Goal: Task Accomplishment & Management: Complete application form

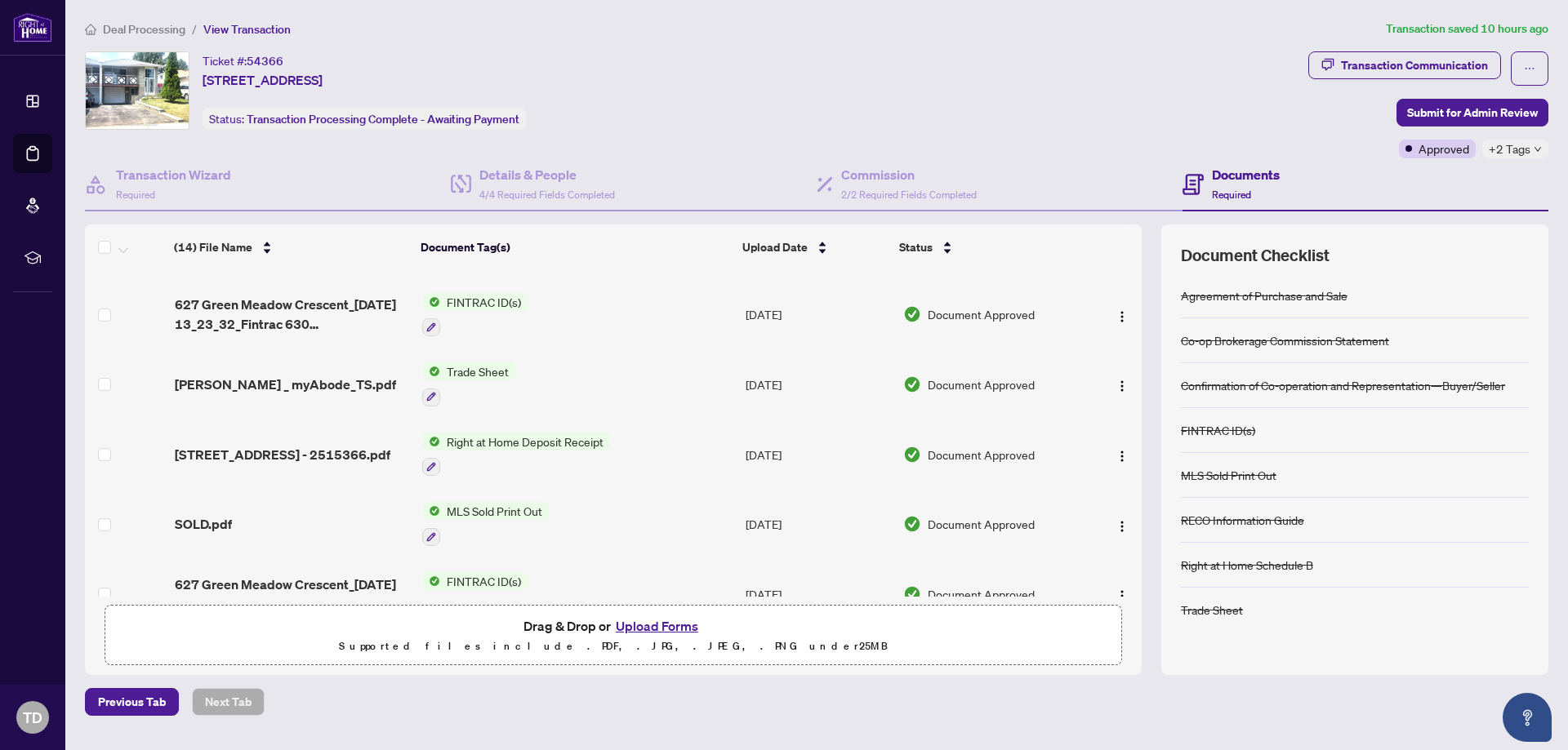
scroll to position [626, 0]
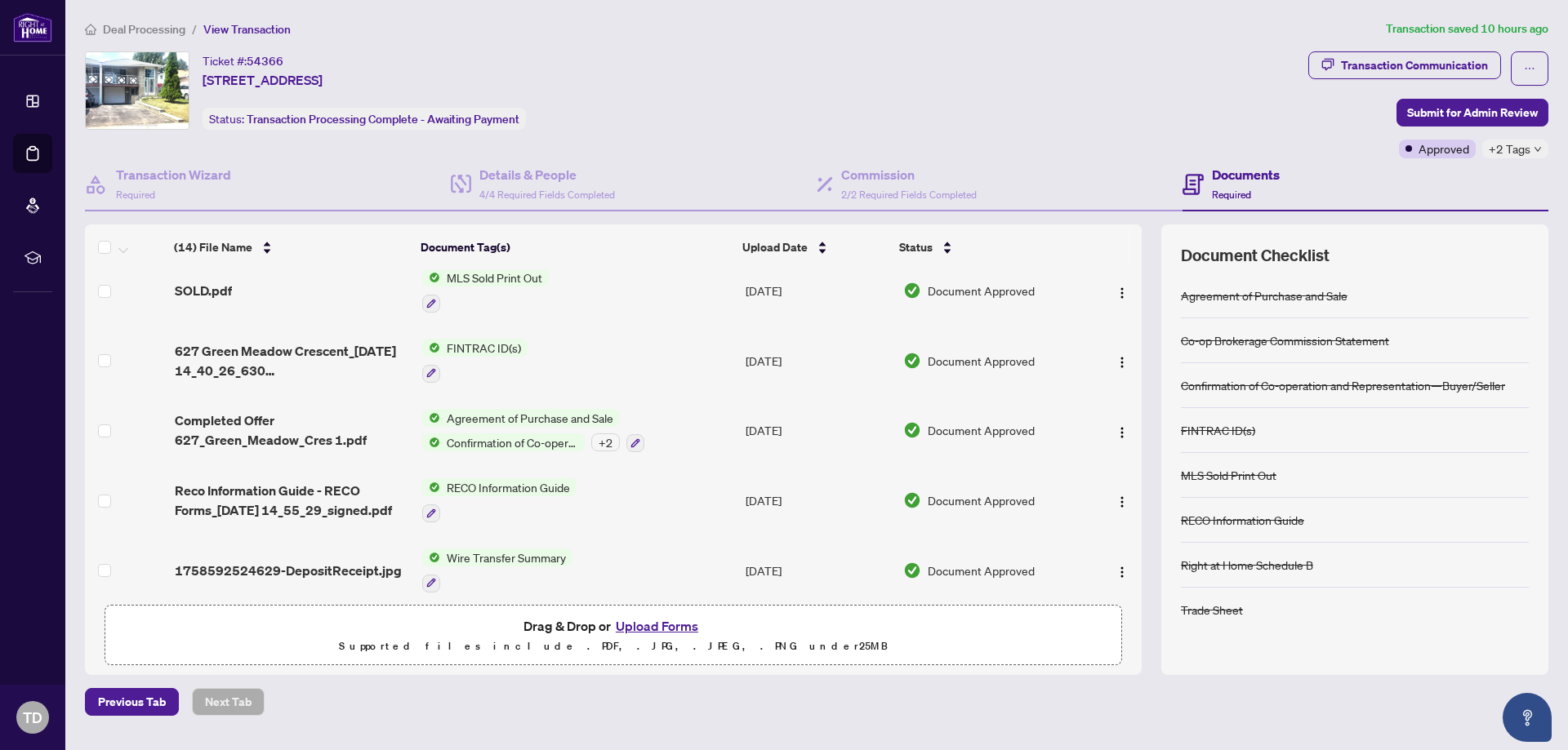
click at [1536, 155] on div "+2 Tags" at bounding box center [1514, 149] width 66 height 19
click at [1515, 145] on div "Pending Payment Advance Request Approved" at bounding box center [1467, 170] width 163 height 66
drag, startPoint x: 1194, startPoint y: 133, endPoint x: 1167, endPoint y: 111, distance: 34.8
click at [1193, 132] on div "Ticket #: 54366 [STREET_ADDRESS] Status: Transaction Processing Complete - Awai…" at bounding box center [693, 105] width 1223 height 107
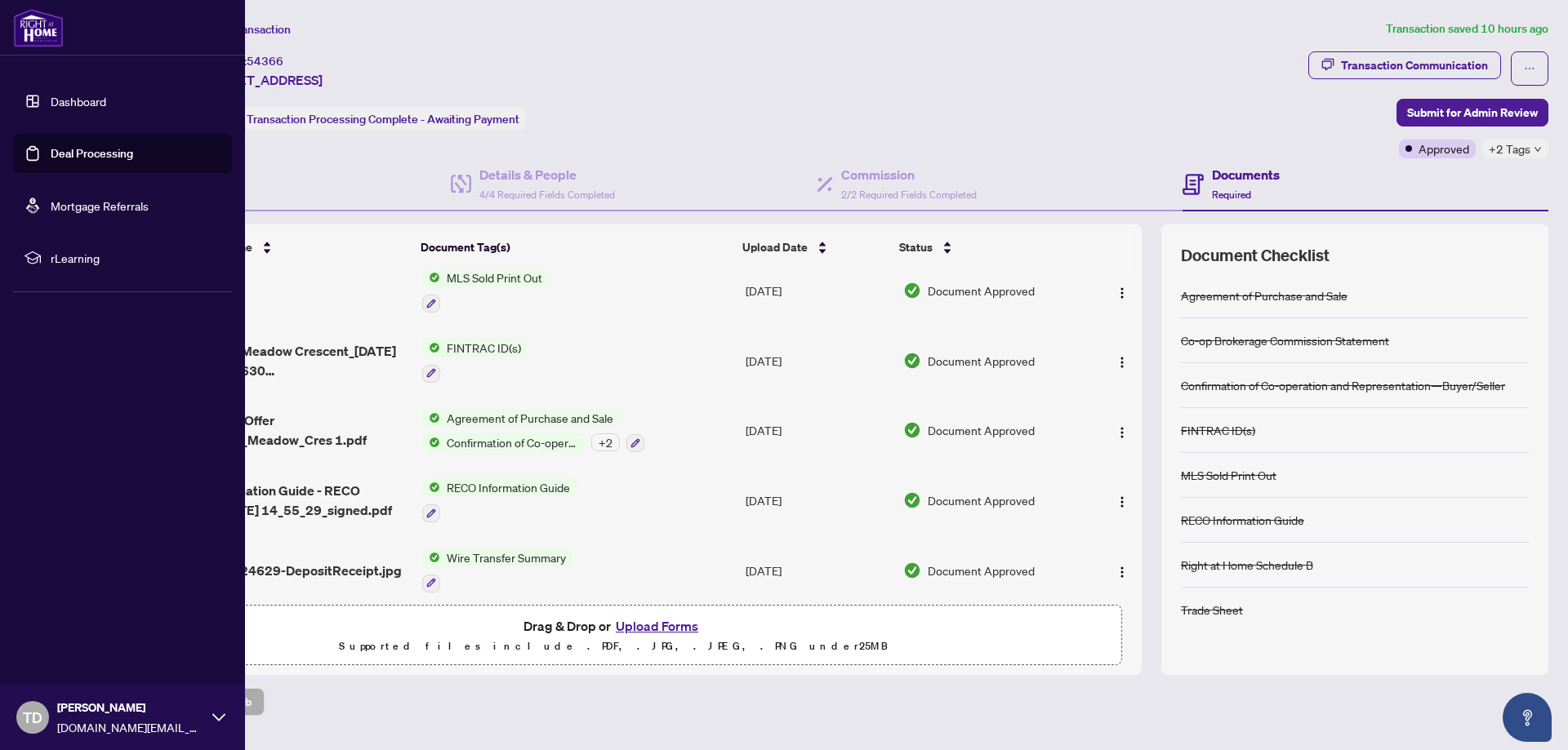
click at [82, 150] on link "Deal Processing" at bounding box center [92, 154] width 83 height 15
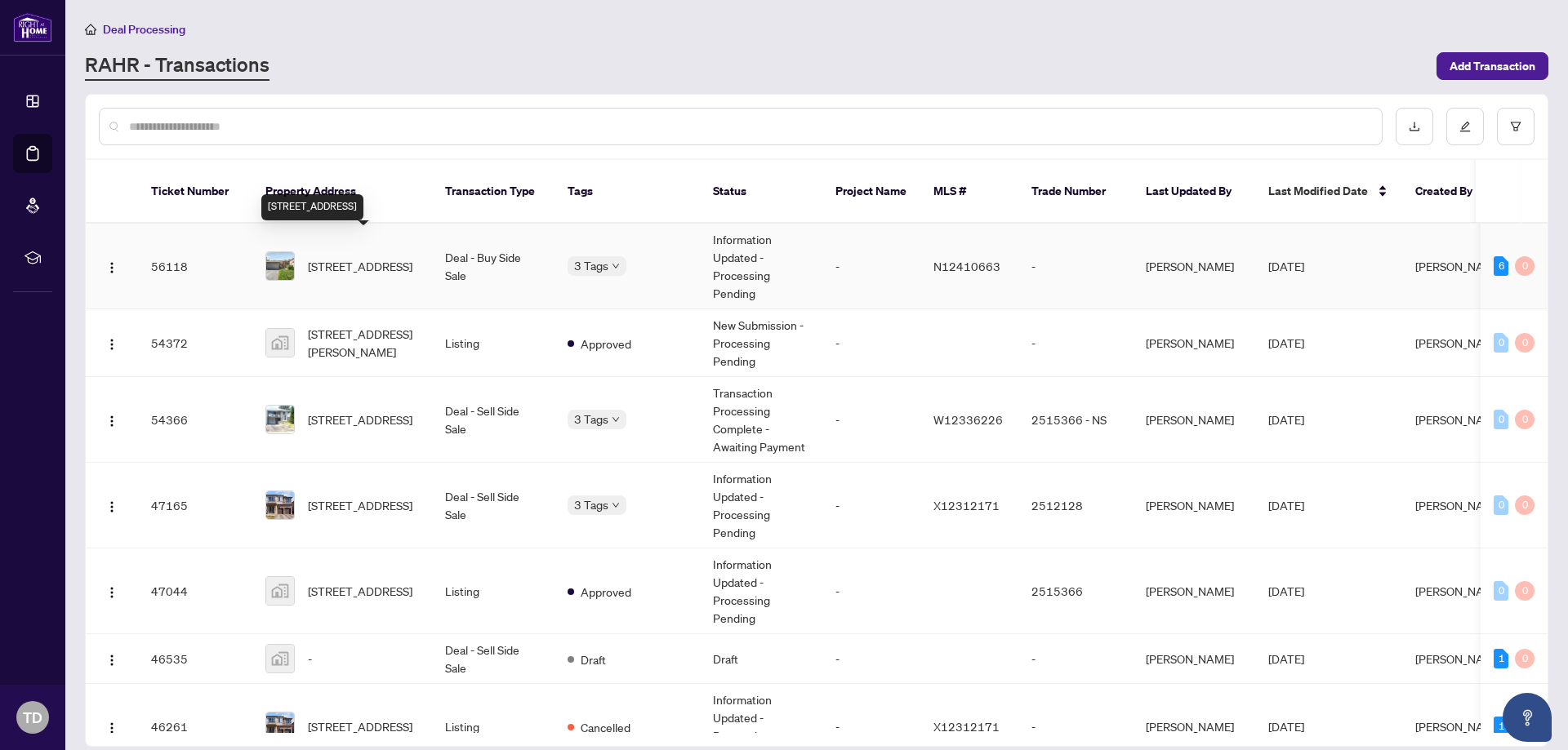
click at [373, 257] on span "[STREET_ADDRESS]" at bounding box center [360, 266] width 104 height 18
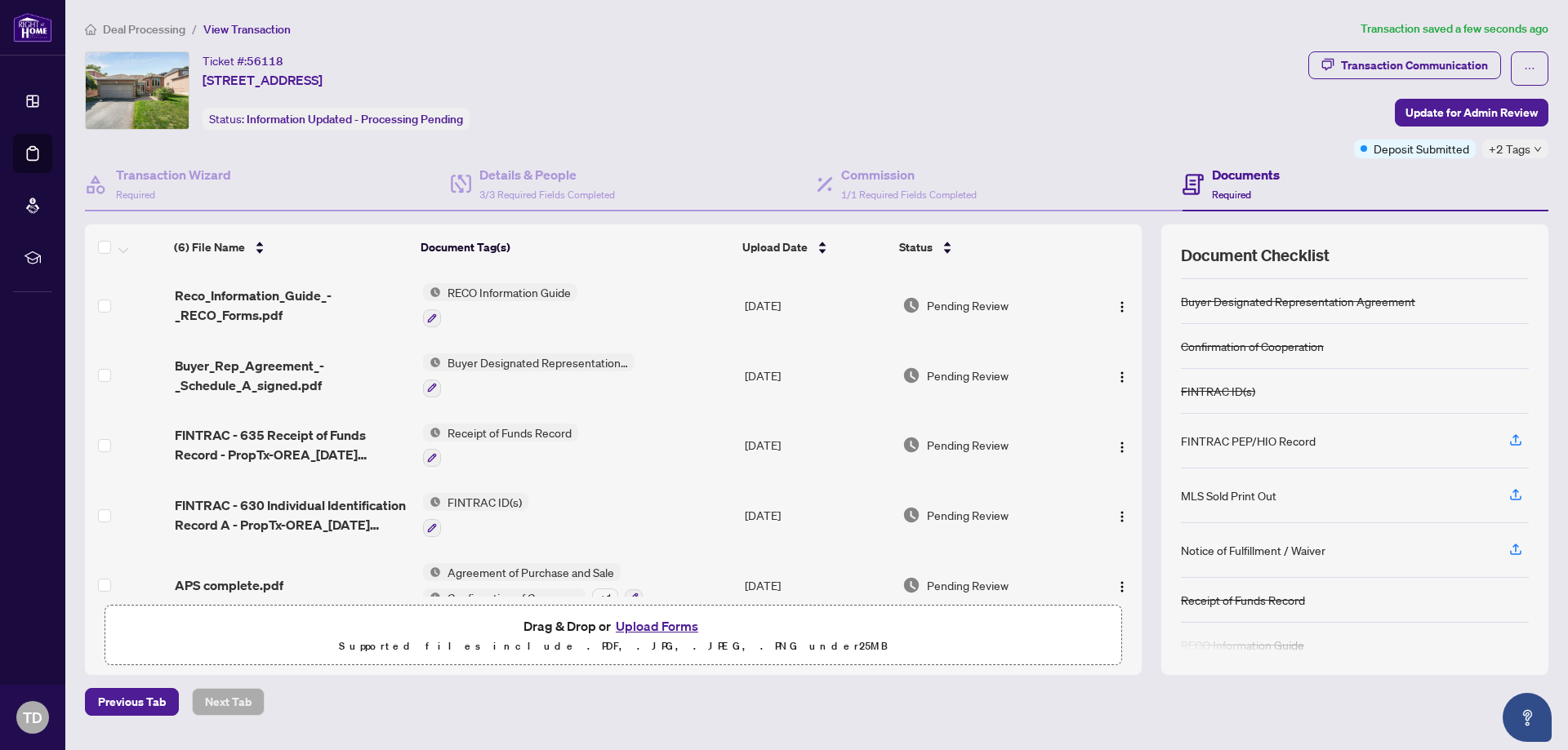
scroll to position [57, 0]
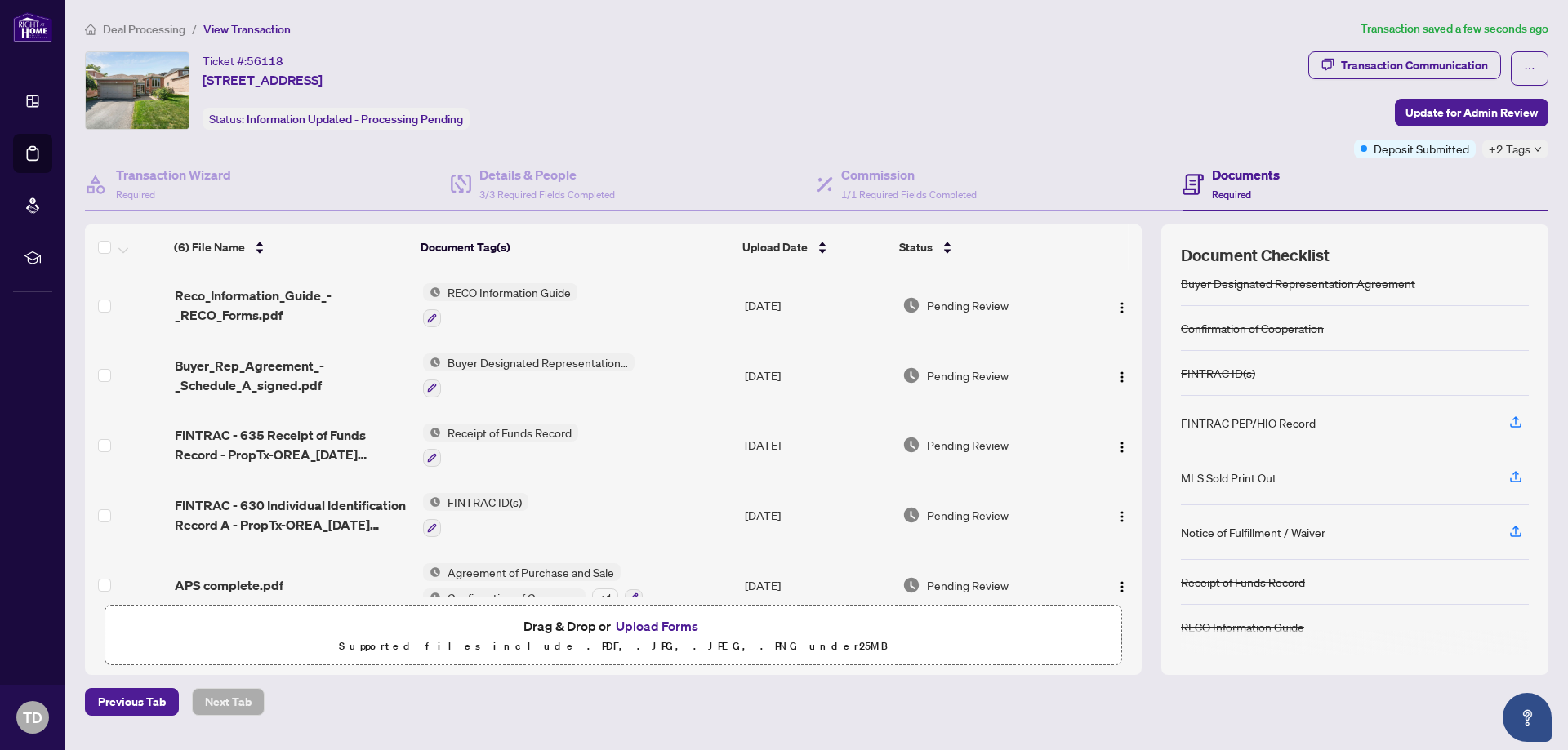
click at [669, 623] on button "Upload Forms" at bounding box center [657, 626] width 92 height 22
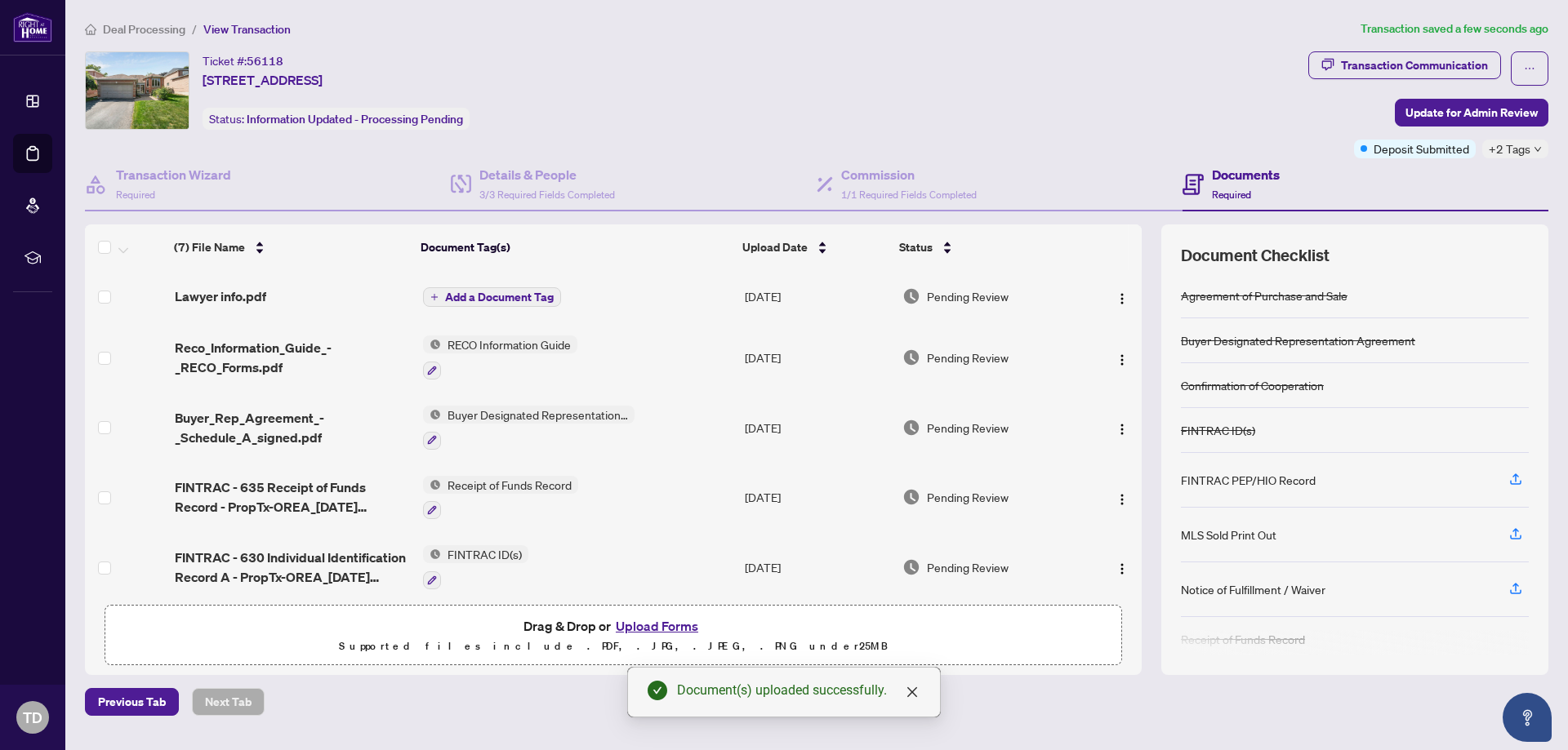
click at [503, 298] on span "Add a Document Tag" at bounding box center [500, 297] width 109 height 11
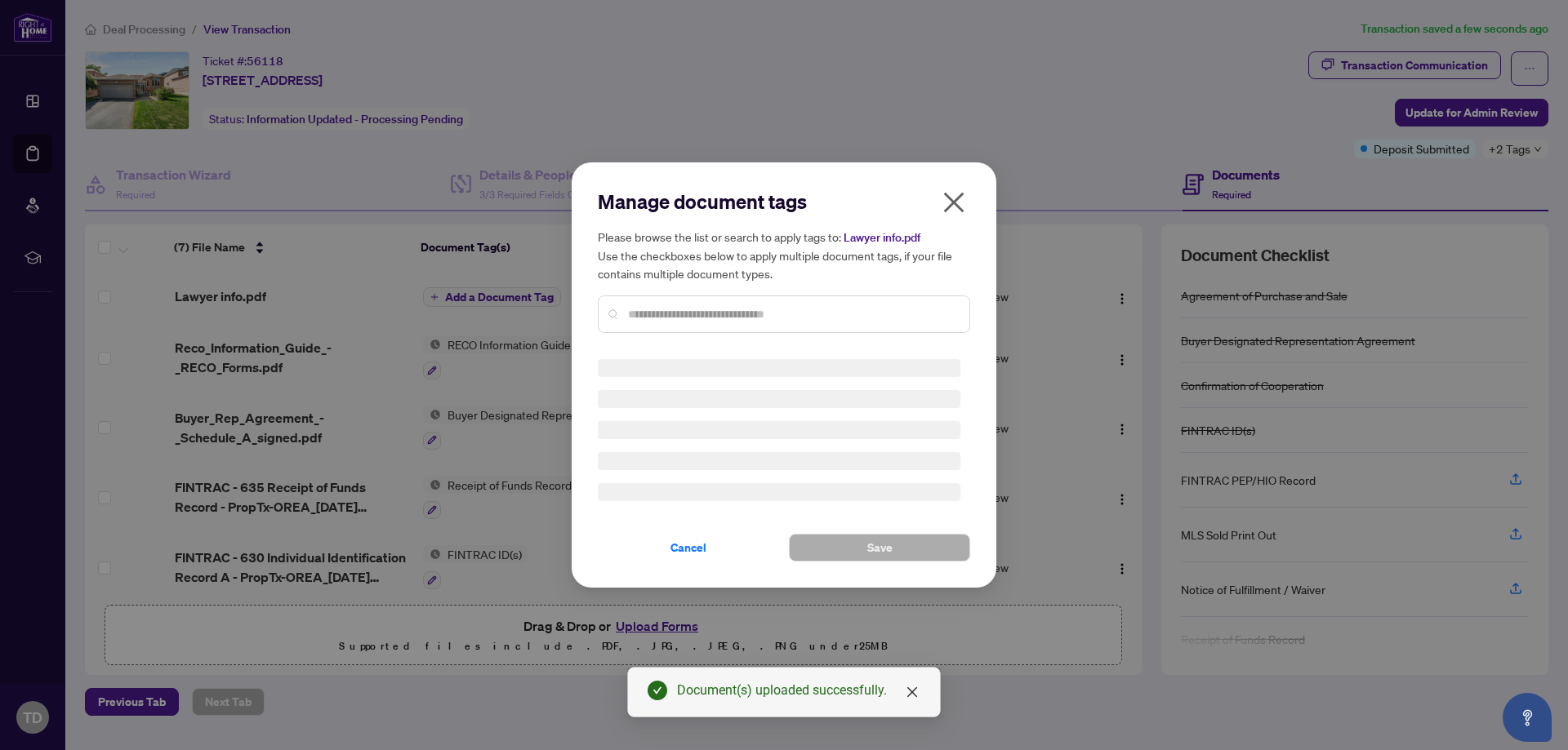
click at [706, 307] on div "Manage document tags Please browse the list or search to apply tags to: Lawyer …" at bounding box center [784, 268] width 373 height 158
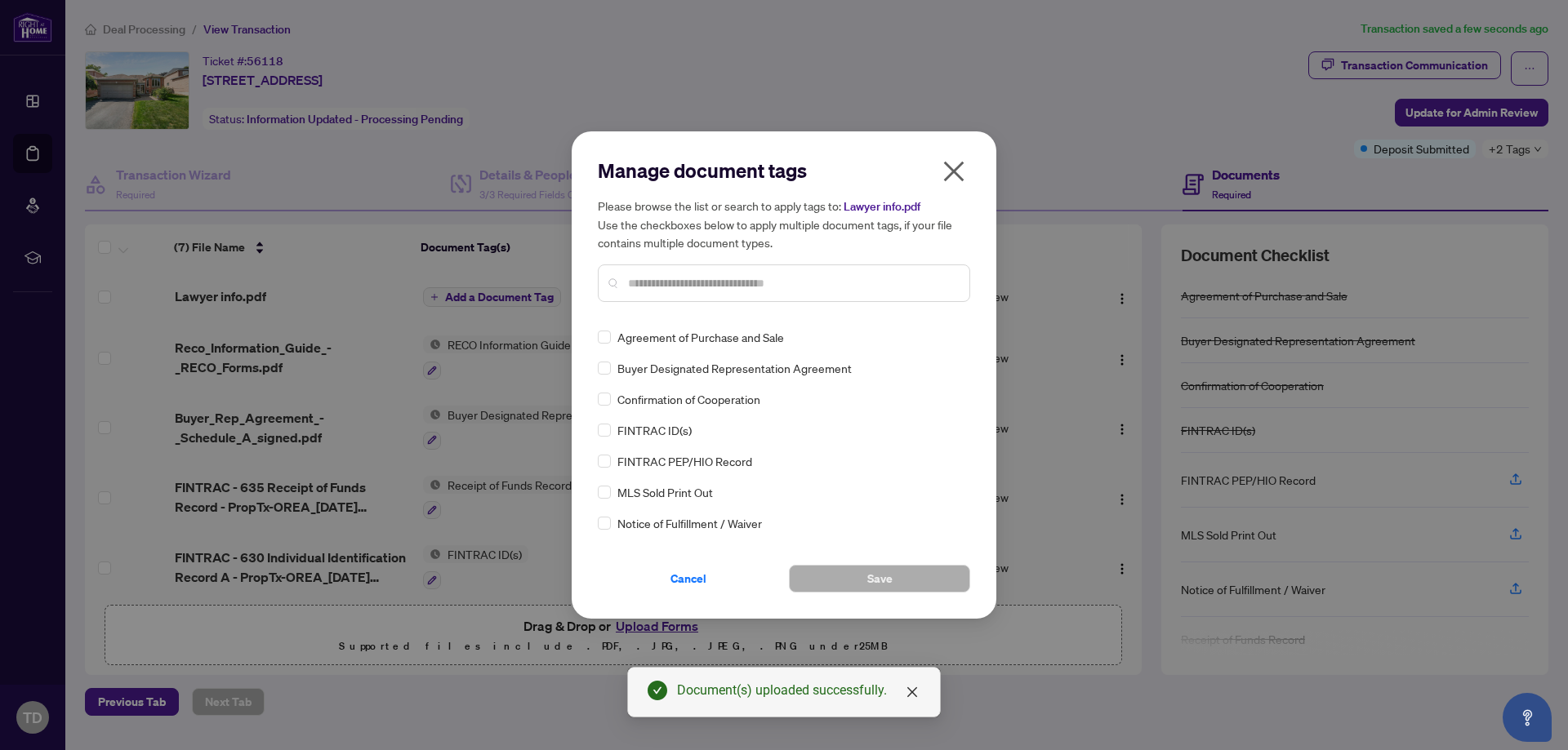
click at [746, 283] on input "text" at bounding box center [792, 283] width 329 height 18
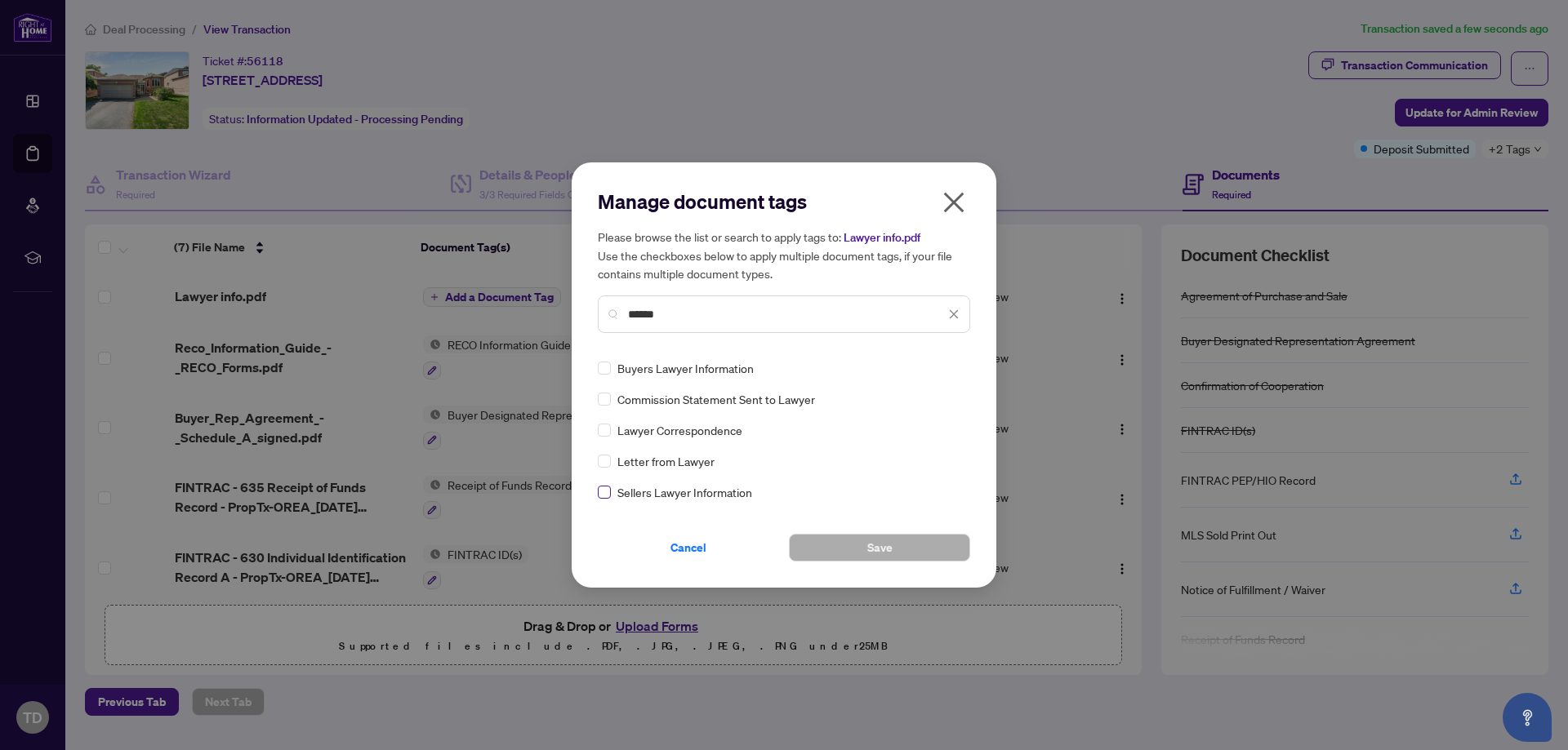
type input "******"
click at [881, 540] on span "Save" at bounding box center [880, 548] width 25 height 26
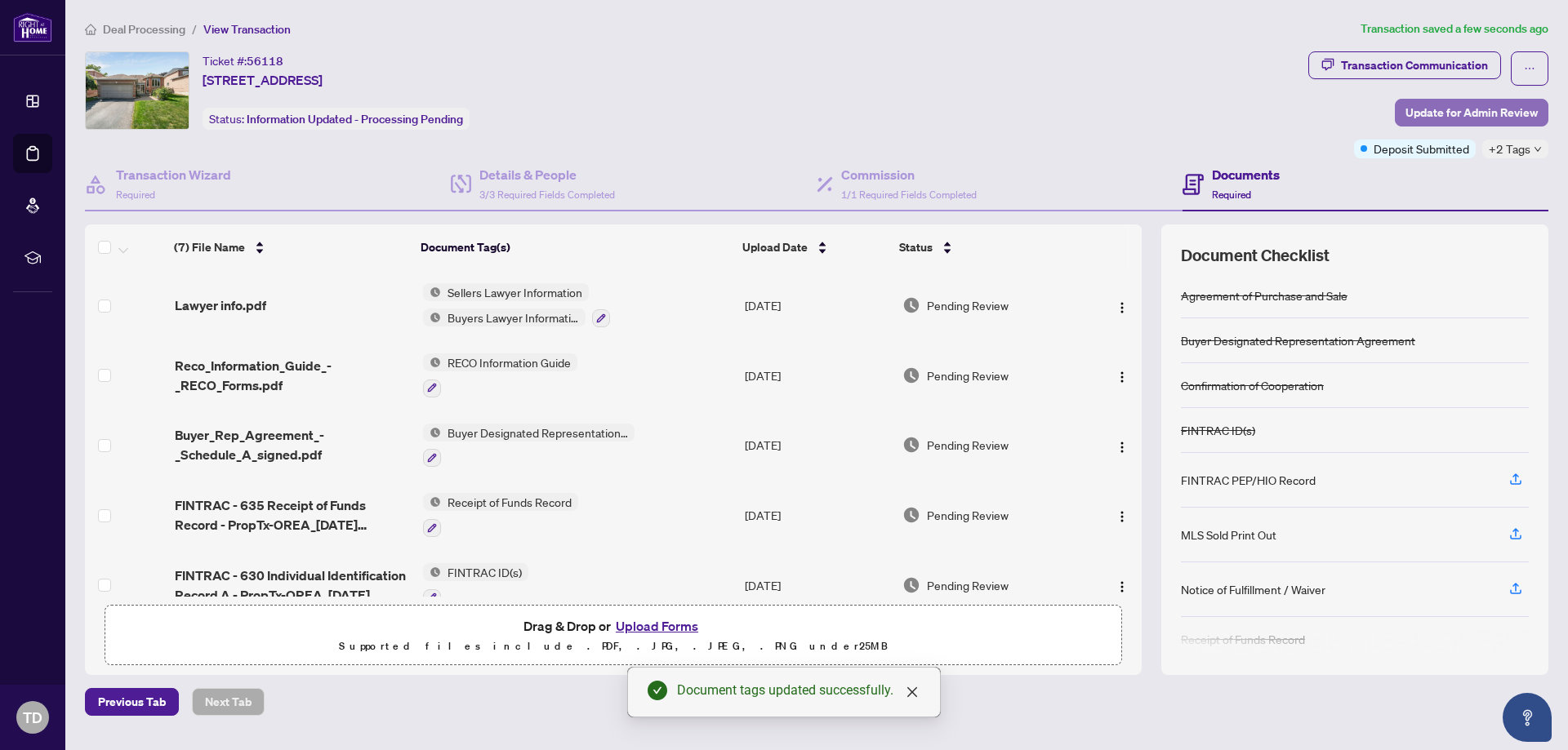
click at [1454, 116] on span "Update for Admin Review" at bounding box center [1471, 113] width 132 height 26
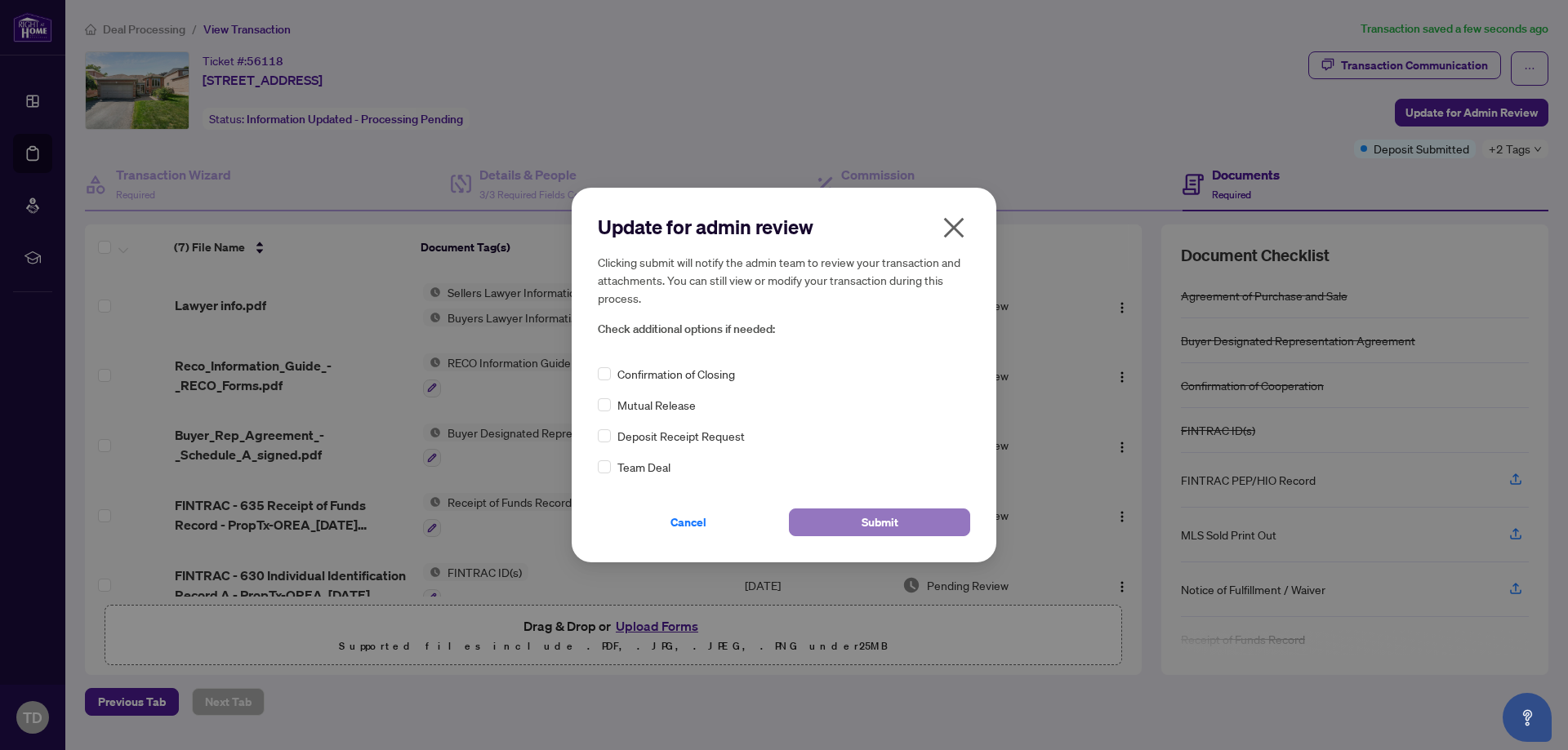
click at [830, 518] on button "Submit" at bounding box center [879, 523] width 181 height 28
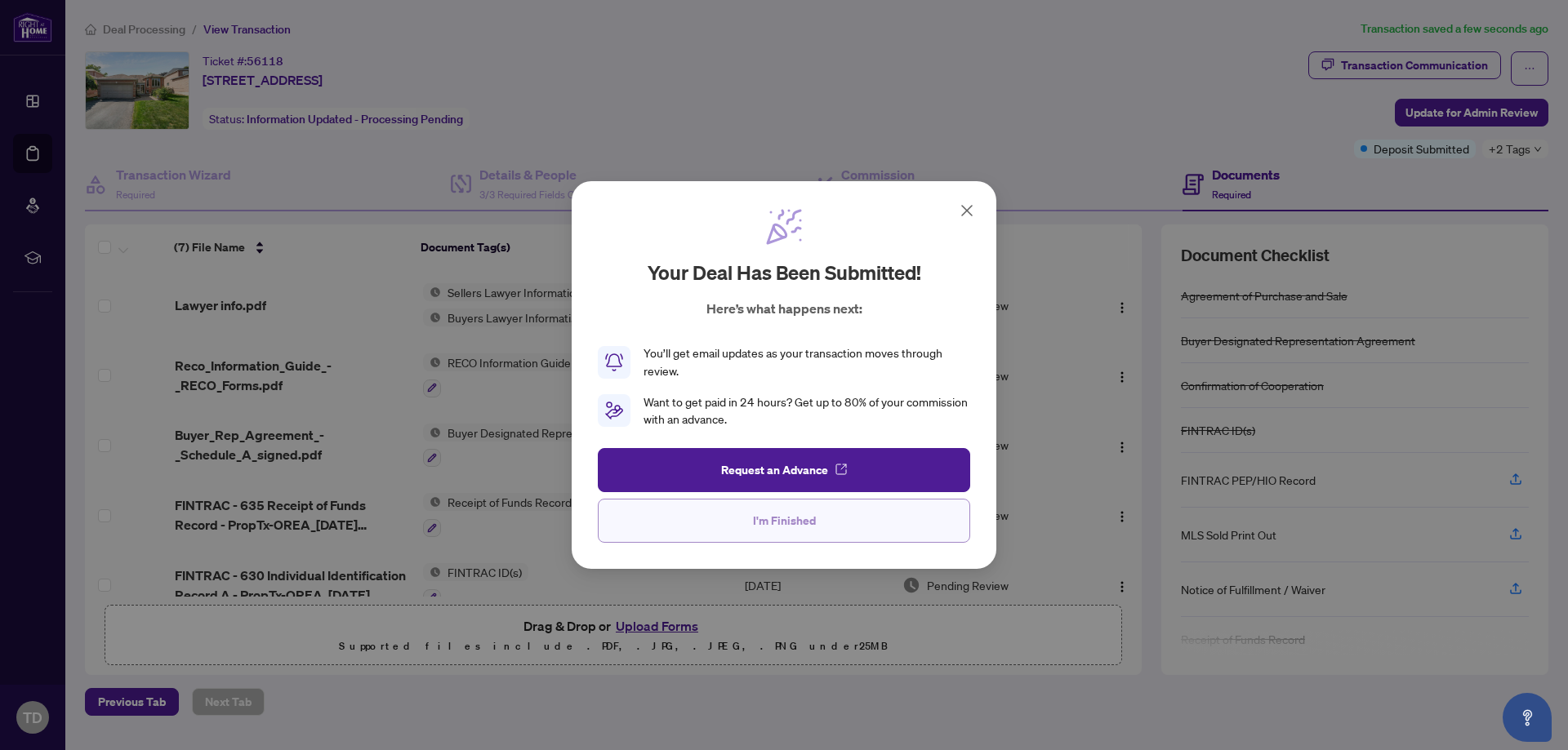
click at [818, 508] on button "I'm Finished" at bounding box center [784, 520] width 373 height 44
